Goal: Information Seeking & Learning: Find specific fact

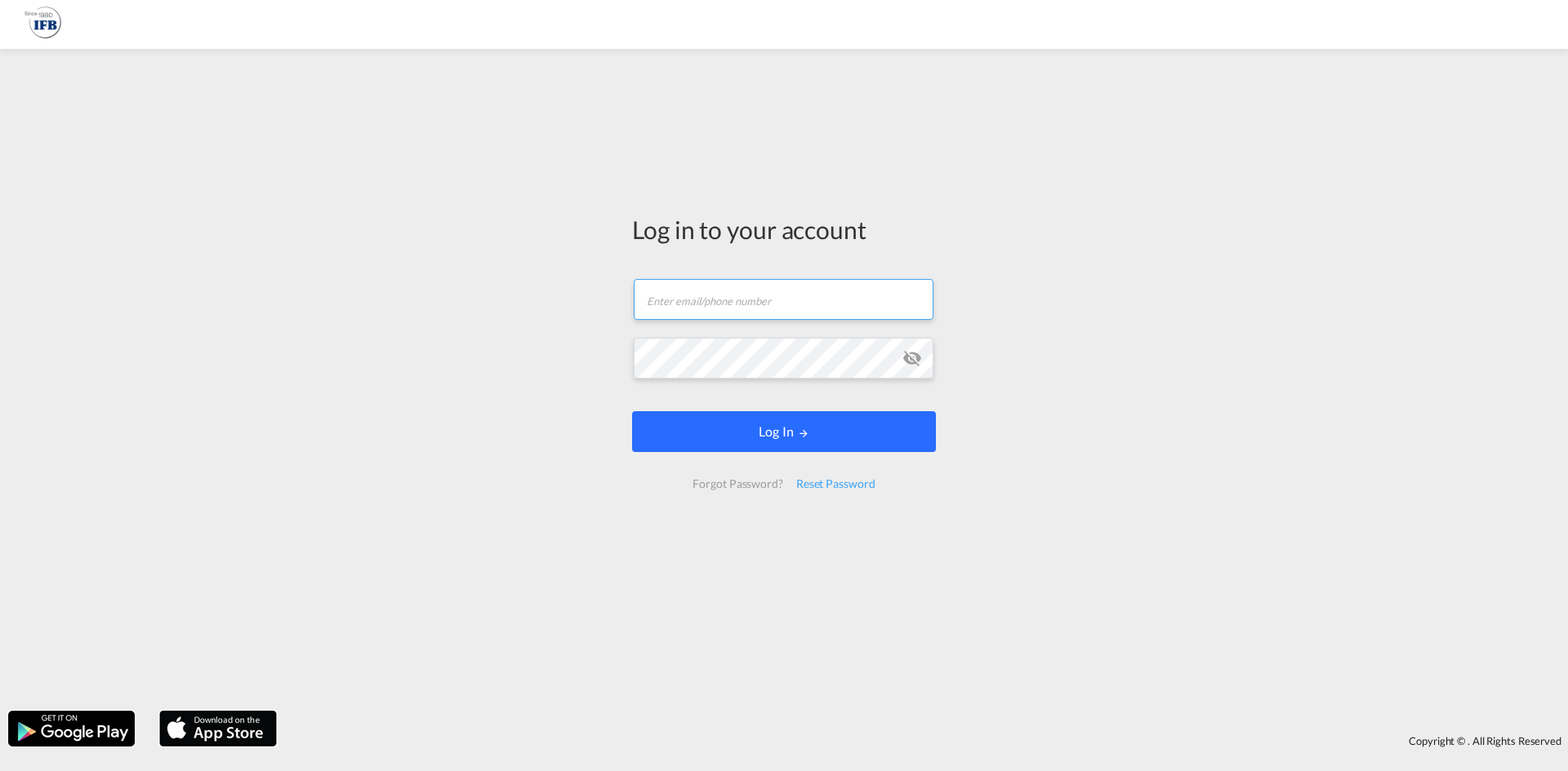
type input "[PERSON_NAME][EMAIL_ADDRESS][DOMAIN_NAME]"
click at [704, 426] on button "Log In" at bounding box center [784, 431] width 304 height 41
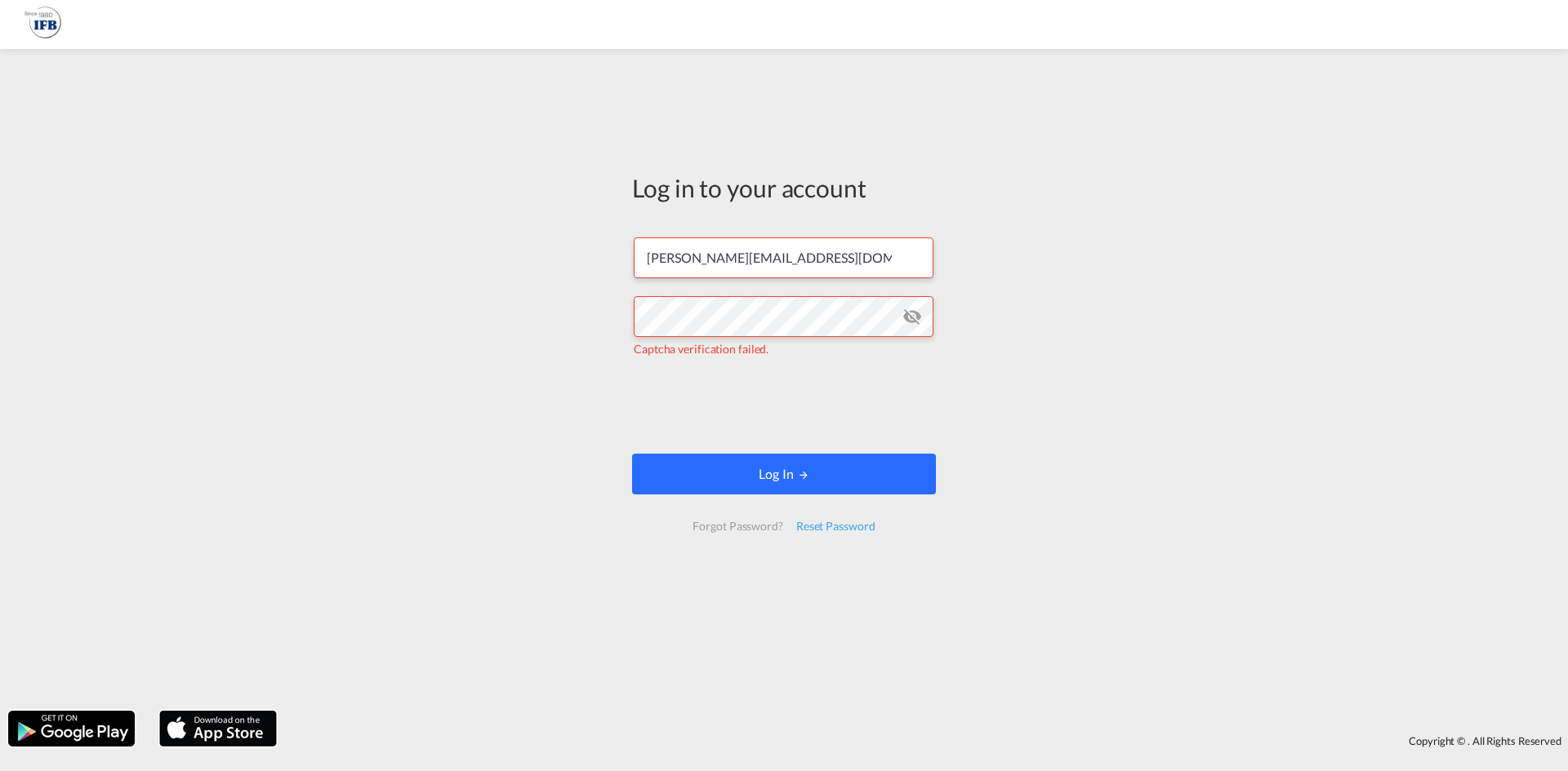
click at [731, 469] on button "Log In" at bounding box center [784, 473] width 304 height 41
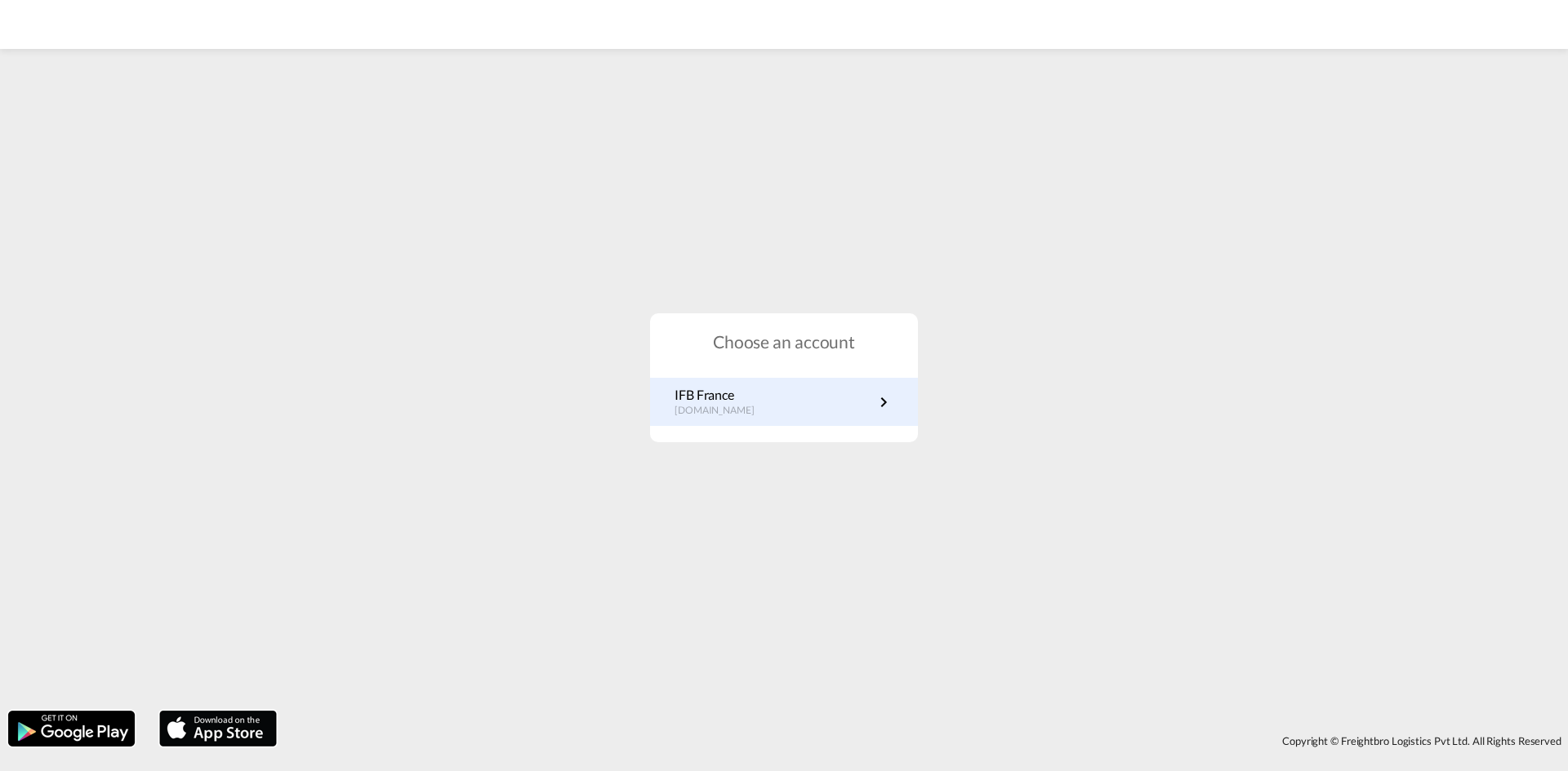
click at [868, 409] on link "IFB France [DOMAIN_NAME]" at bounding box center [784, 401] width 219 height 32
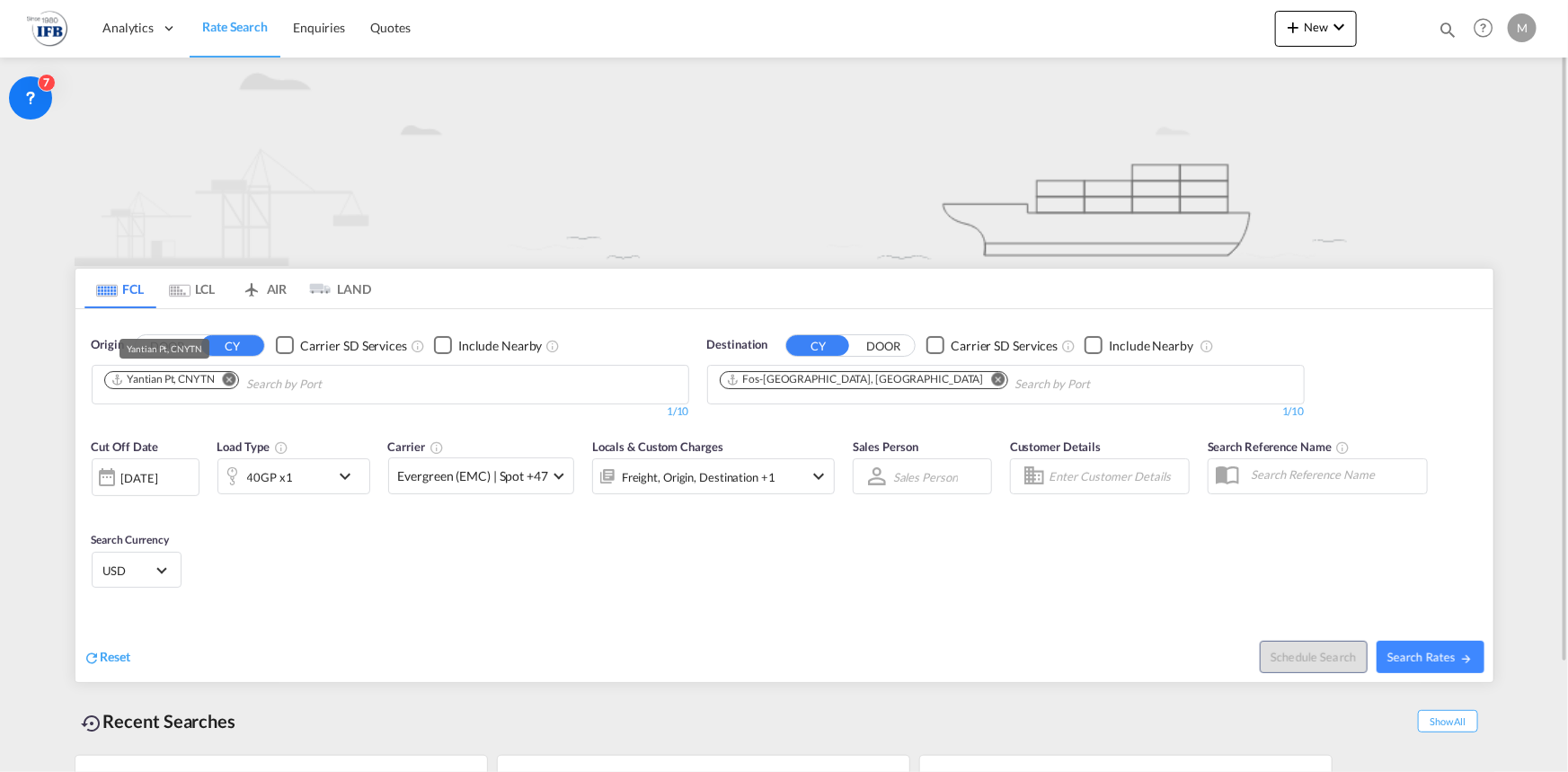
click at [204, 380] on div "Yantian Pt, CNYTN" at bounding box center [162, 380] width 104 height 15
click at [233, 377] on md-icon "Remove" at bounding box center [229, 380] width 14 height 14
click at [233, 377] on input "Chips input." at bounding box center [190, 385] width 171 height 29
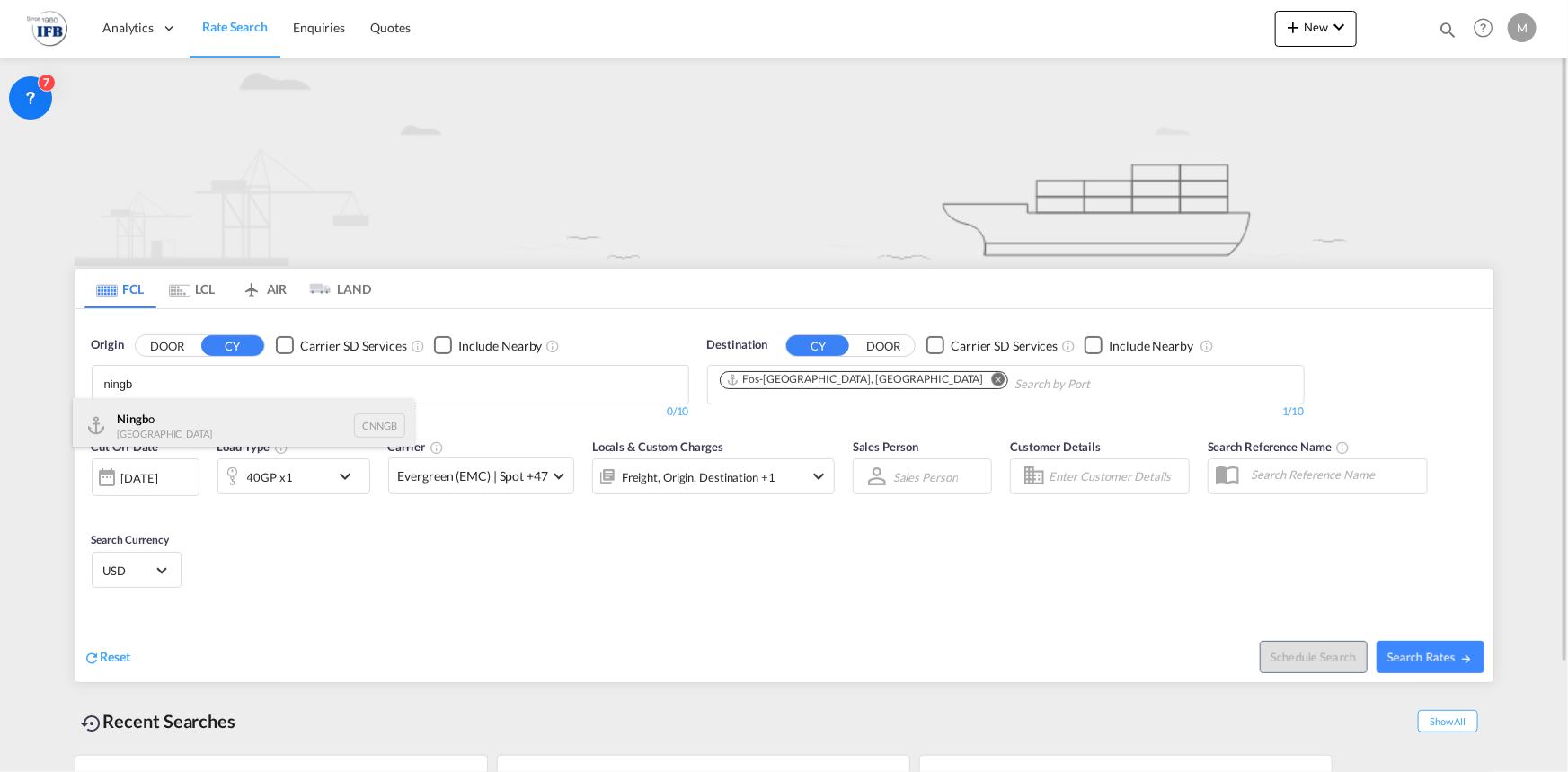
type input "ningb"
click at [170, 406] on div "Ningb o China CNNGB" at bounding box center [243, 425] width 342 height 54
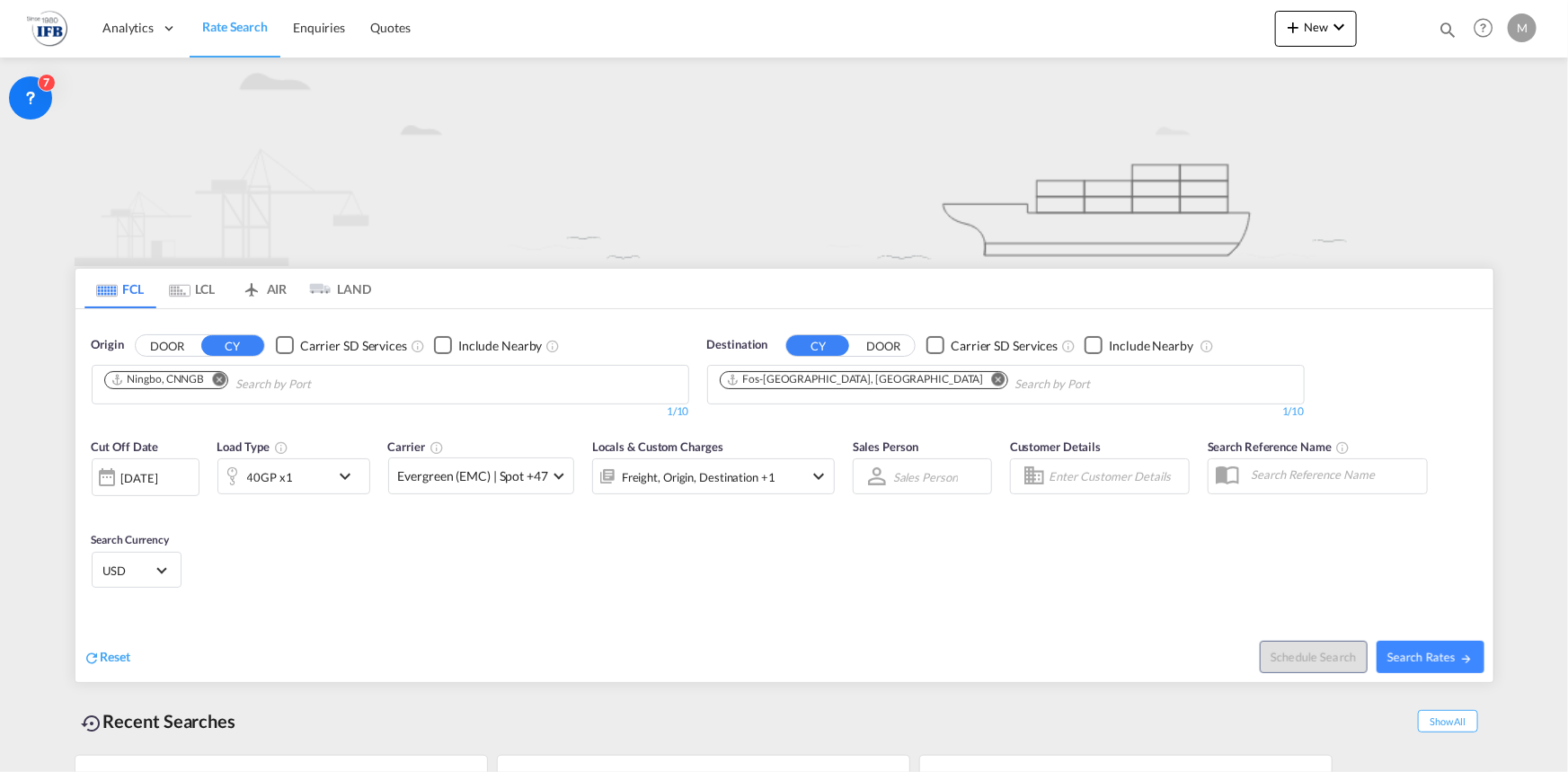
click at [1457, 662] on span "Search Rates" at bounding box center [1430, 657] width 86 height 14
type input "CNNGB to FRFOS / [DATE]"
